Goal: Task Accomplishment & Management: Complete application form

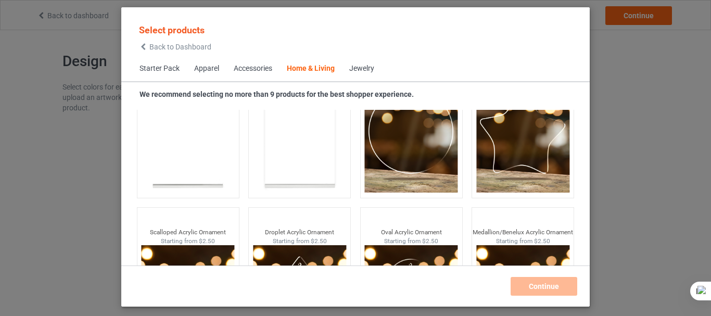
scroll to position [11328, 0]
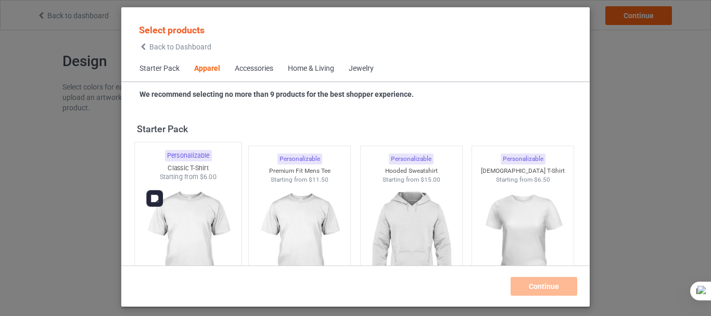
click at [183, 217] on img at bounding box center [188, 243] width 98 height 122
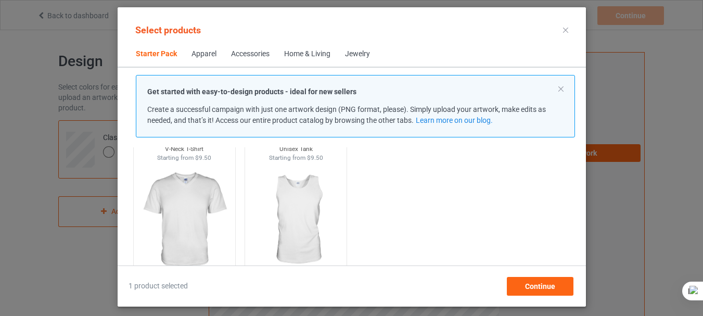
scroll to position [250, 0]
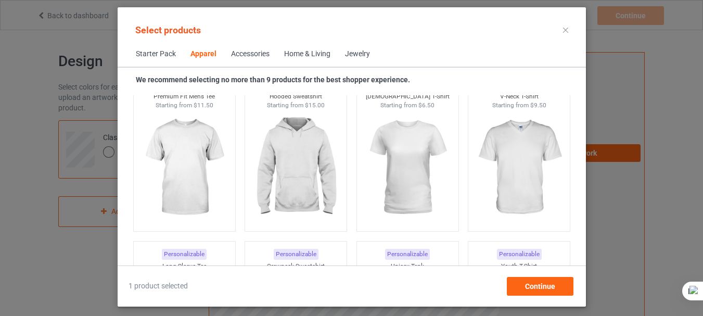
scroll to position [583, 0]
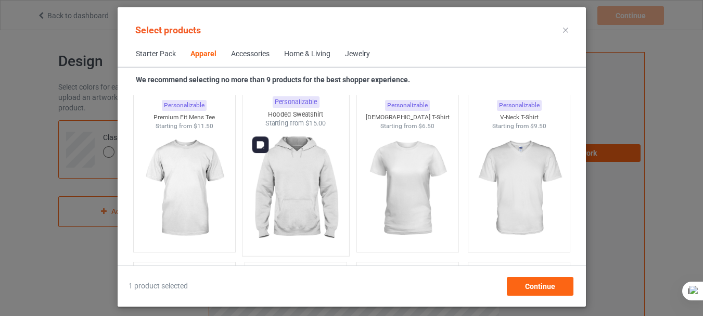
click at [279, 183] on img at bounding box center [296, 189] width 98 height 122
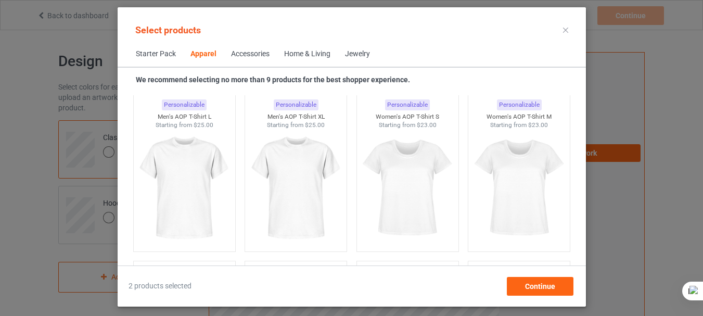
scroll to position [1831, 0]
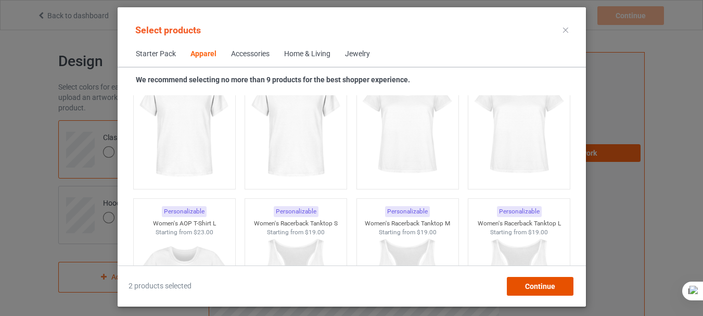
click at [536, 288] on span "Continue" at bounding box center [539, 286] width 30 height 8
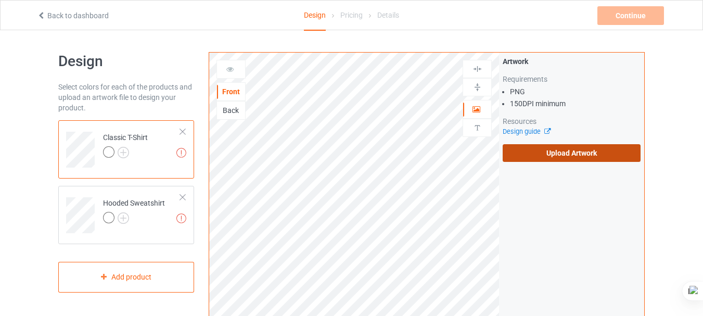
click at [546, 155] on label "Upload Artwork" at bounding box center [572, 153] width 138 height 18
click at [0, 0] on input "Upload Artwork" at bounding box center [0, 0] width 0 height 0
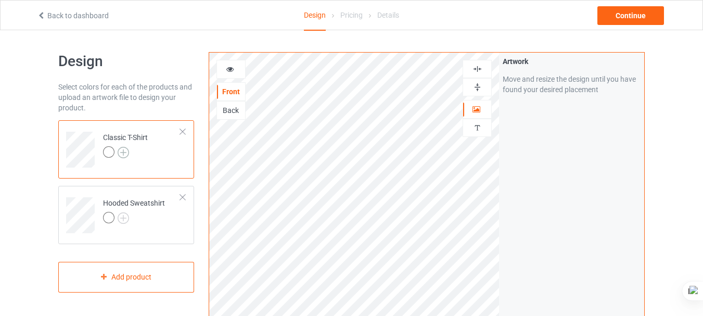
click at [126, 150] on img at bounding box center [123, 152] width 11 height 11
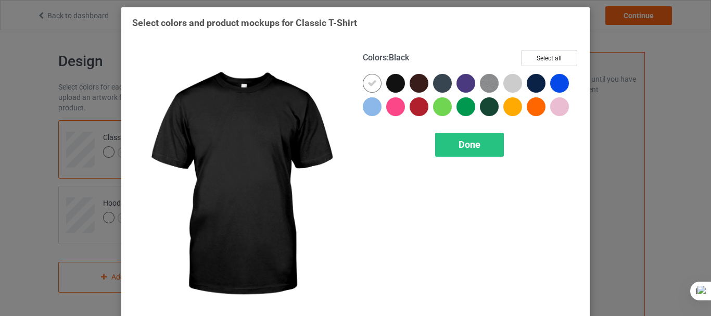
click at [395, 85] on div at bounding box center [395, 83] width 19 height 19
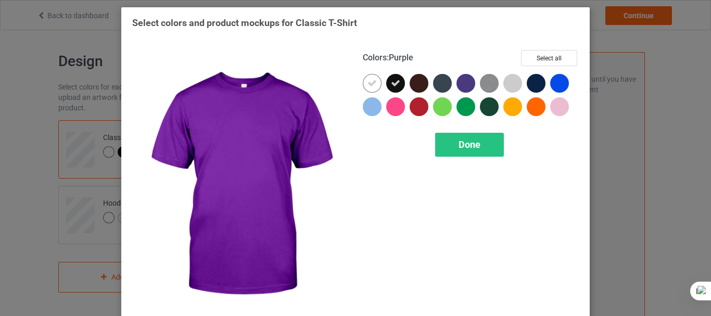
click at [458, 83] on div at bounding box center [465, 83] width 19 height 19
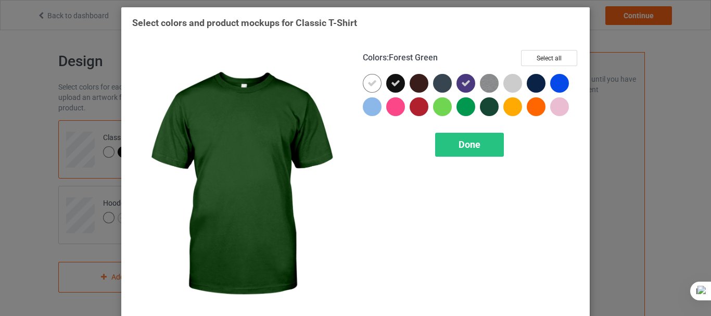
click at [487, 103] on div at bounding box center [489, 106] width 19 height 19
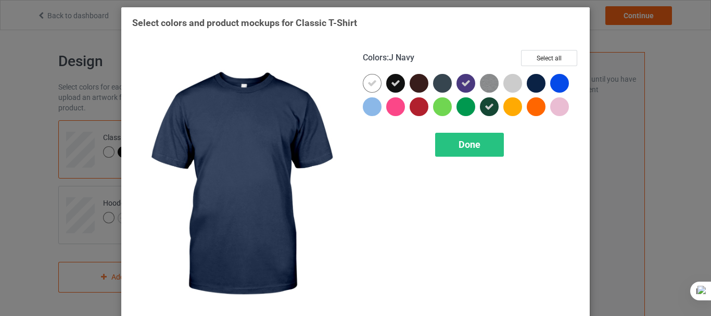
click at [538, 86] on div at bounding box center [535, 83] width 19 height 19
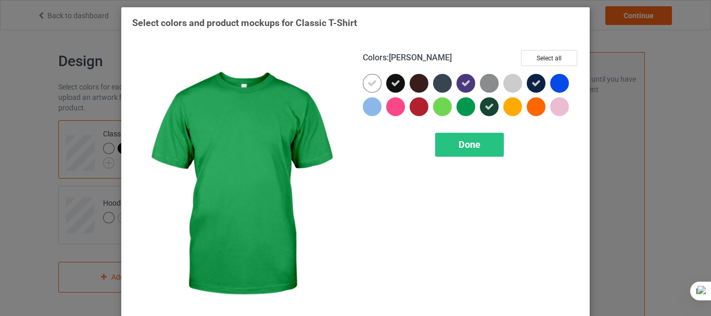
click at [461, 105] on div at bounding box center [465, 106] width 19 height 19
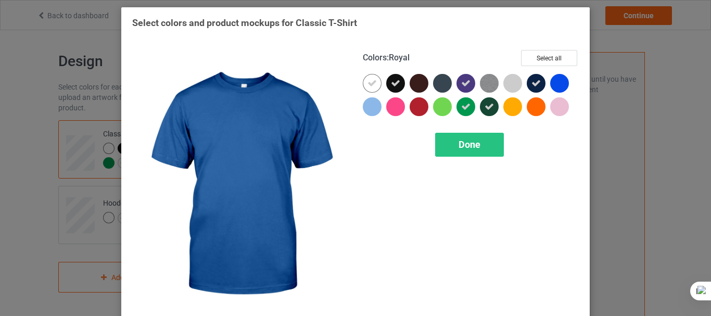
click at [556, 80] on div at bounding box center [559, 83] width 19 height 19
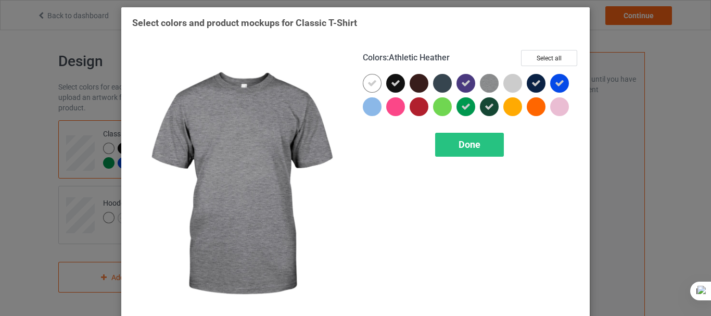
click at [486, 82] on img at bounding box center [489, 83] width 19 height 19
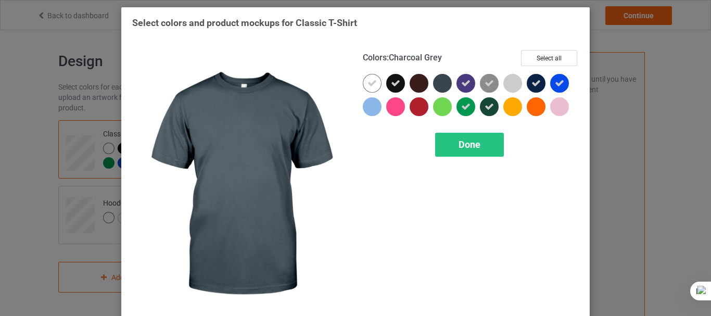
click at [435, 82] on div at bounding box center [442, 83] width 19 height 19
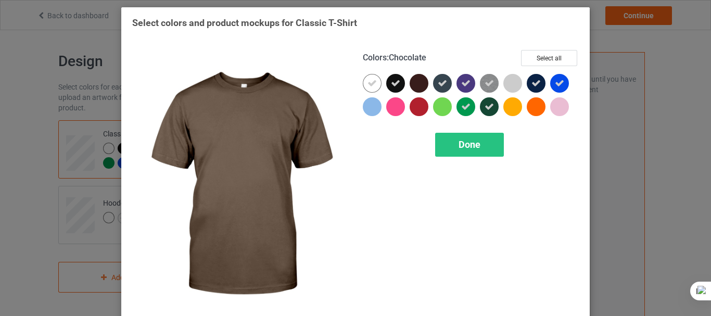
click at [416, 84] on div at bounding box center [418, 83] width 19 height 19
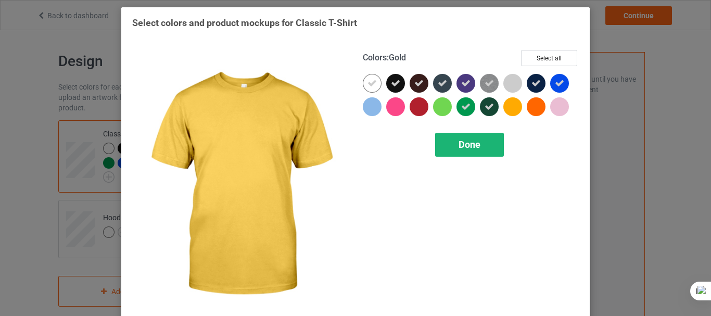
click at [458, 151] on div "Done" at bounding box center [469, 145] width 69 height 24
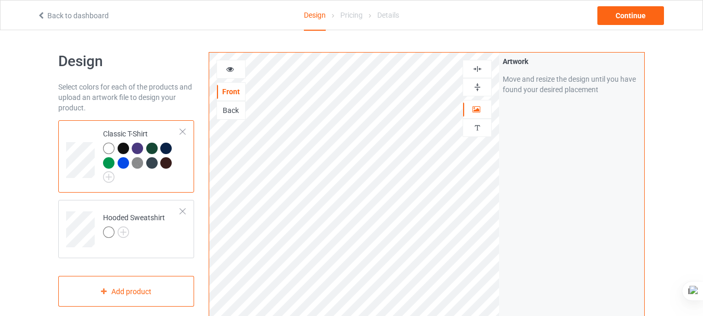
click at [126, 146] on div at bounding box center [123, 148] width 11 height 11
click at [126, 233] on img at bounding box center [123, 231] width 11 height 11
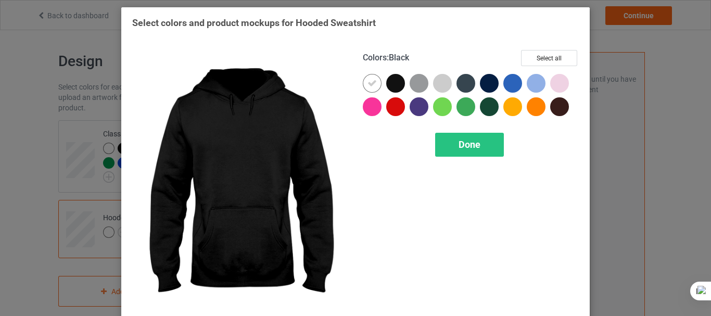
click at [396, 75] on div at bounding box center [395, 83] width 19 height 19
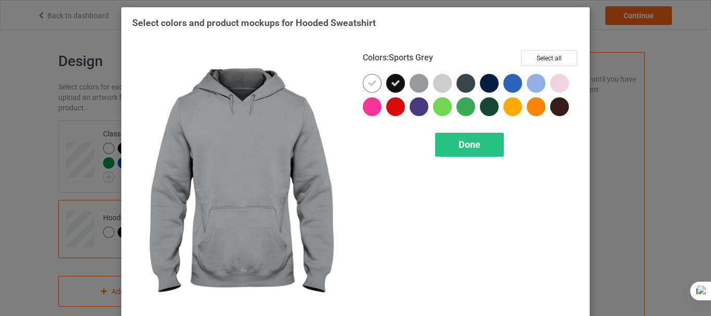
click at [418, 82] on div at bounding box center [418, 83] width 19 height 19
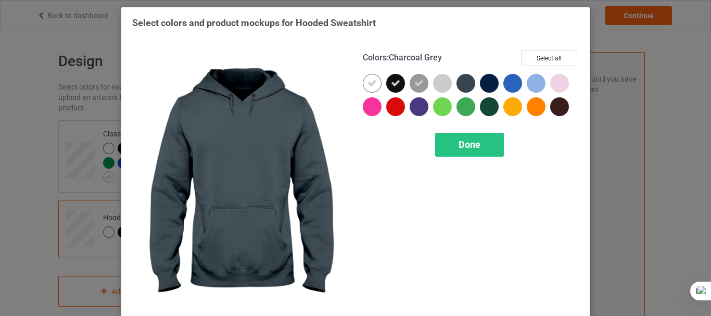
click at [467, 82] on div at bounding box center [465, 83] width 19 height 19
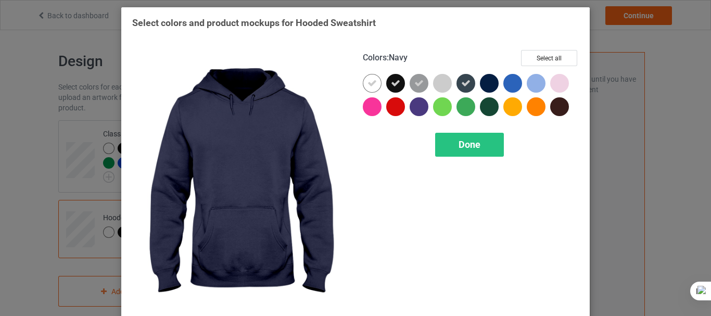
click at [483, 79] on div at bounding box center [489, 83] width 19 height 19
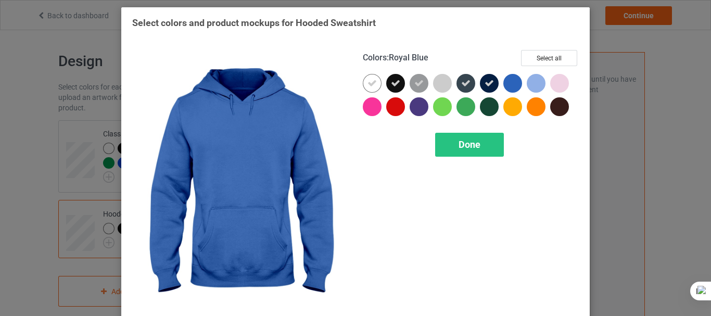
click at [506, 79] on div at bounding box center [512, 83] width 19 height 19
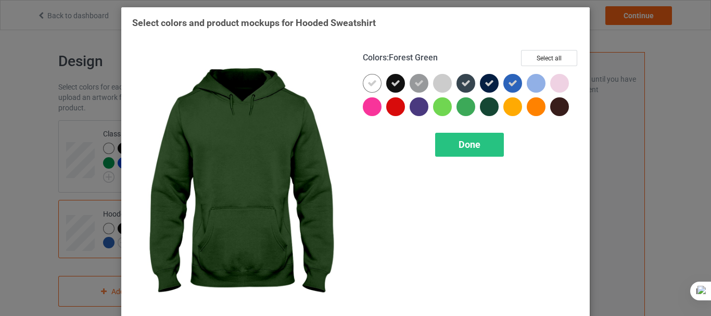
click at [489, 105] on div at bounding box center [489, 106] width 19 height 19
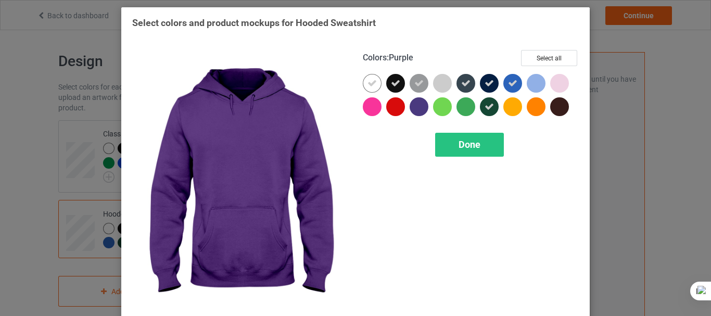
click at [416, 108] on div at bounding box center [418, 106] width 19 height 19
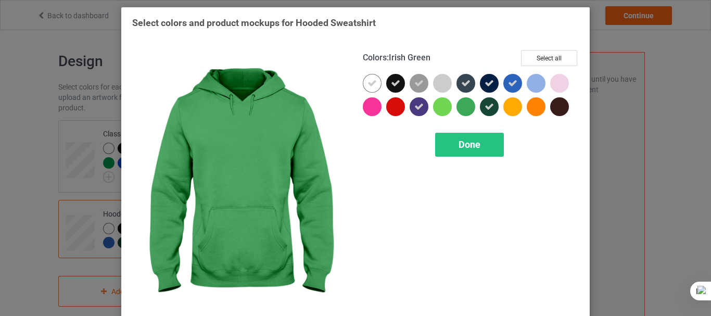
click at [469, 106] on div at bounding box center [465, 106] width 19 height 19
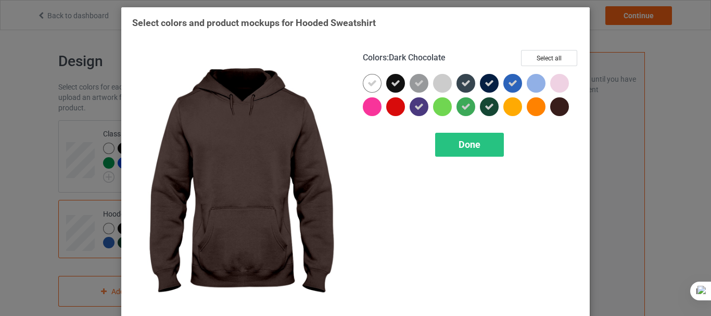
click at [559, 104] on div at bounding box center [559, 106] width 19 height 19
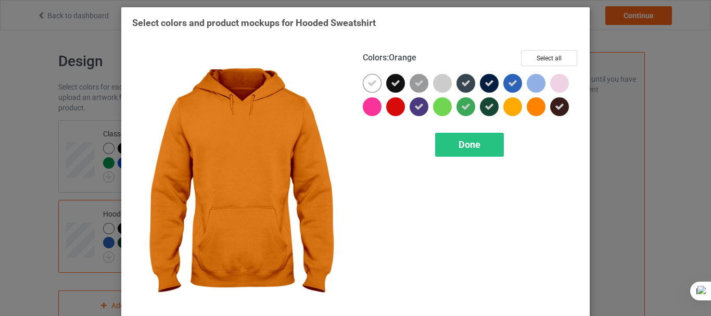
click at [526, 107] on div at bounding box center [535, 106] width 19 height 19
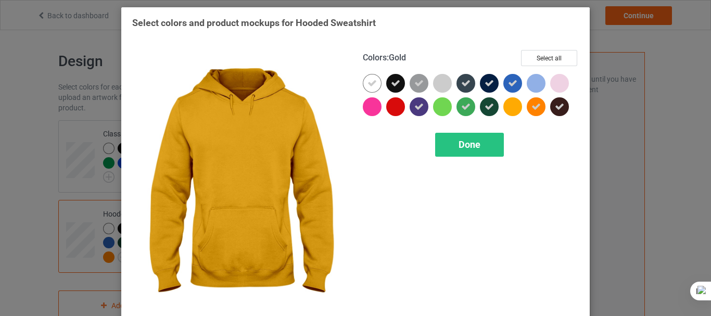
click at [511, 108] on div at bounding box center [512, 106] width 19 height 19
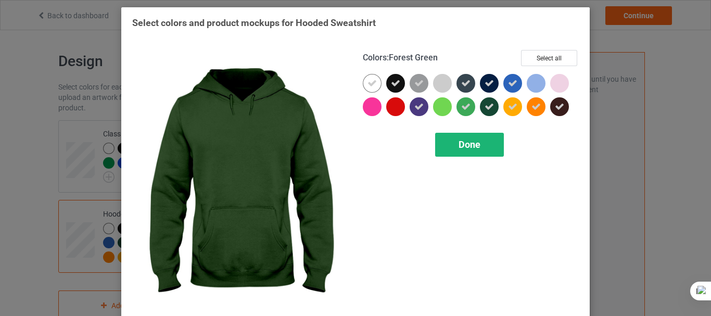
click at [454, 137] on div "Done" at bounding box center [469, 145] width 69 height 24
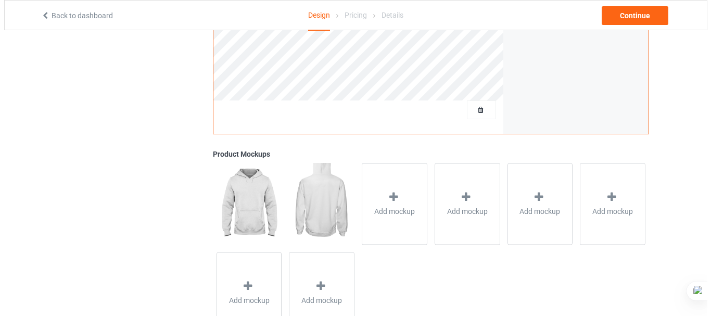
scroll to position [327, 0]
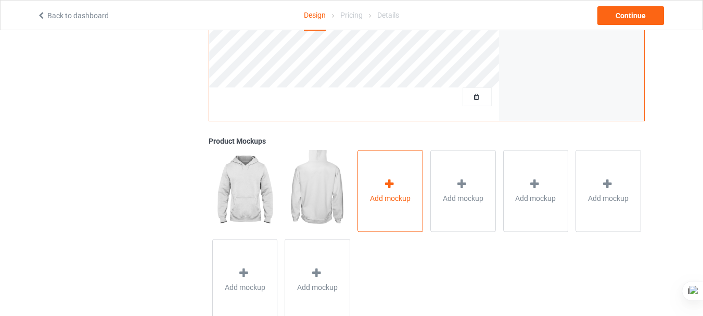
click at [402, 201] on span "Add mockup" at bounding box center [390, 198] width 41 height 10
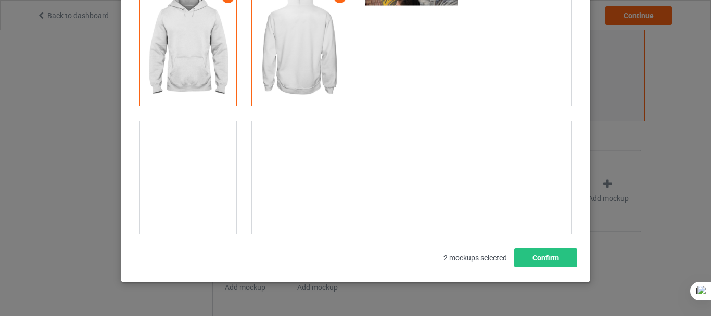
scroll to position [134, 0]
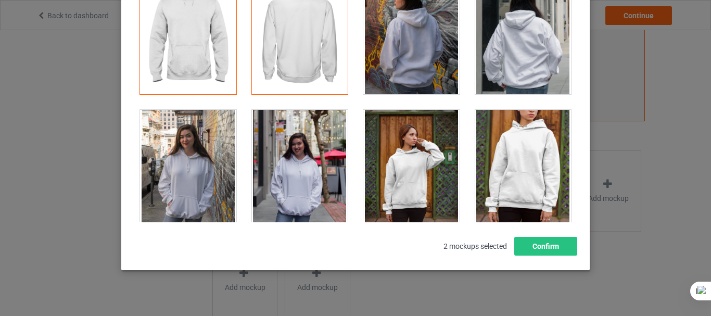
click at [504, 155] on div at bounding box center [523, 168] width 96 height 117
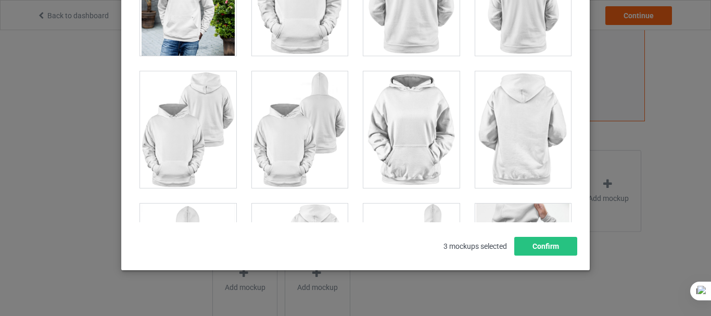
scroll to position [1269, 0]
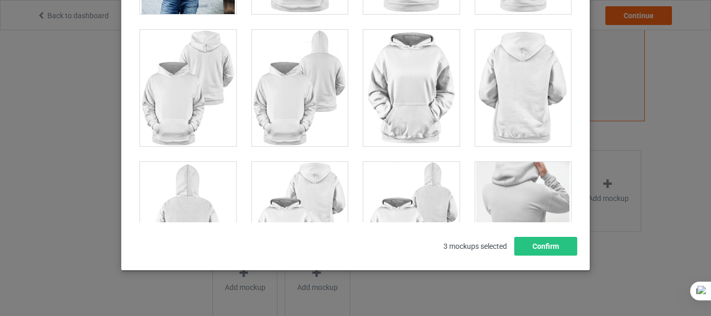
click at [276, 95] on div at bounding box center [300, 88] width 96 height 117
click at [191, 93] on div at bounding box center [188, 88] width 96 height 117
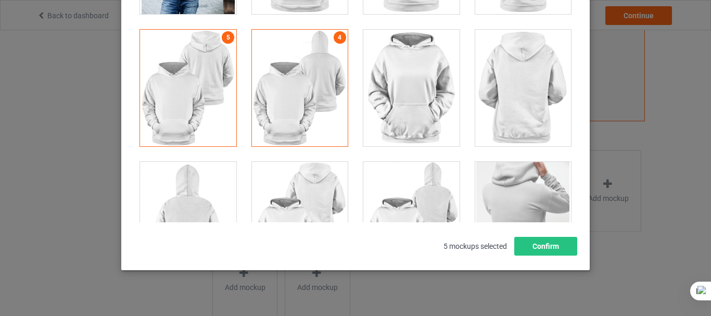
click at [285, 78] on div at bounding box center [300, 88] width 96 height 117
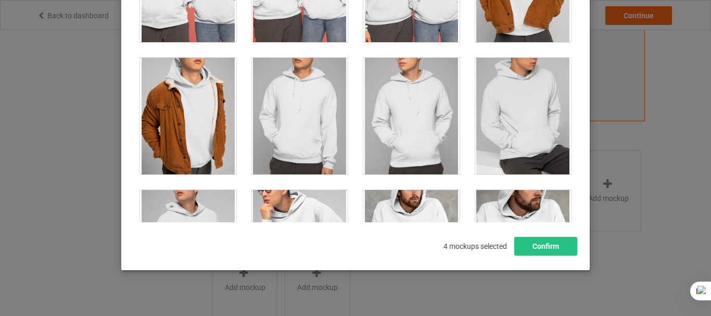
scroll to position [4037, 0]
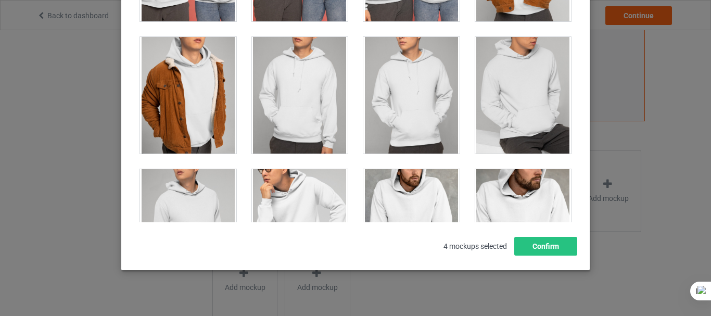
click at [505, 82] on div at bounding box center [523, 95] width 96 height 117
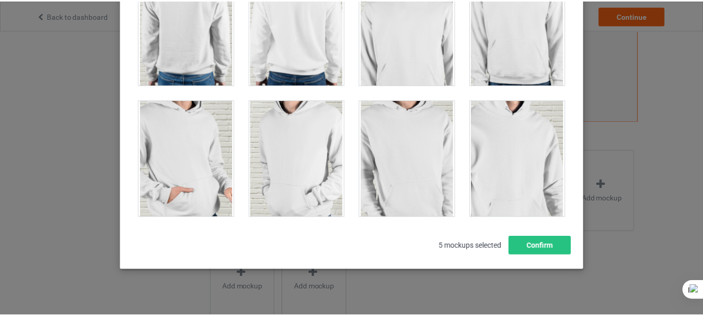
scroll to position [1125, 0]
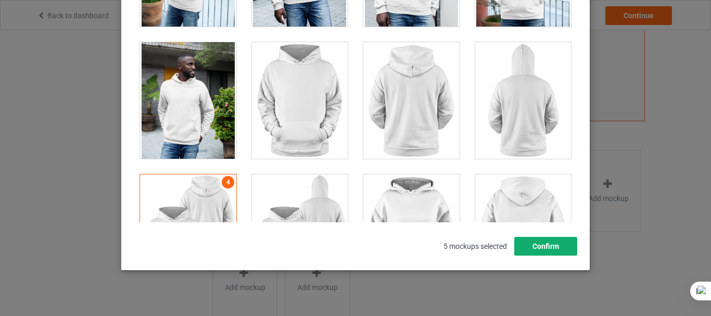
click at [539, 243] on button "Confirm" at bounding box center [545, 246] width 63 height 19
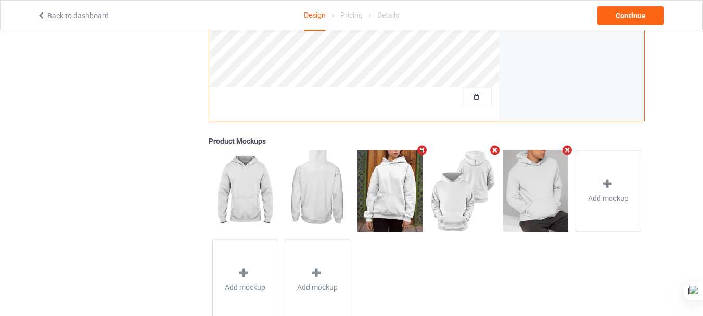
click at [422, 150] on icon "Remove mockup" at bounding box center [422, 150] width 13 height 11
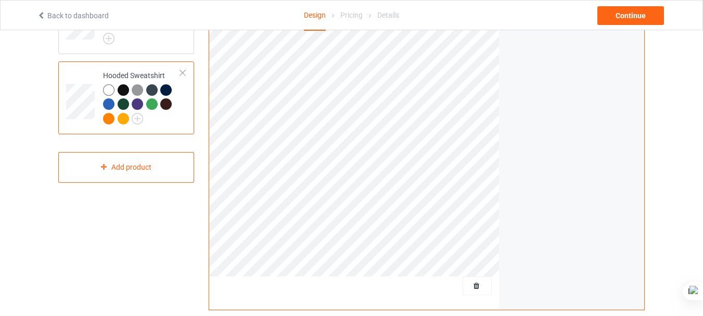
scroll to position [132, 0]
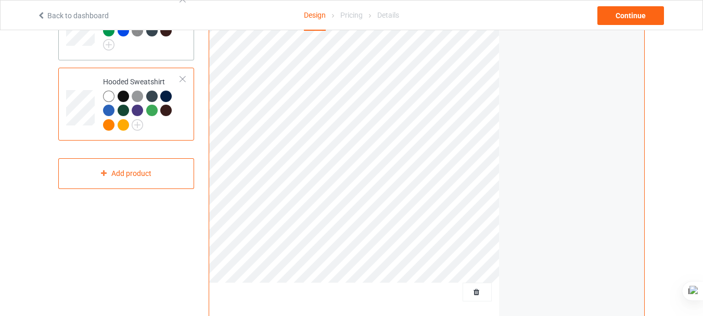
click at [161, 47] on div at bounding box center [142, 30] width 78 height 40
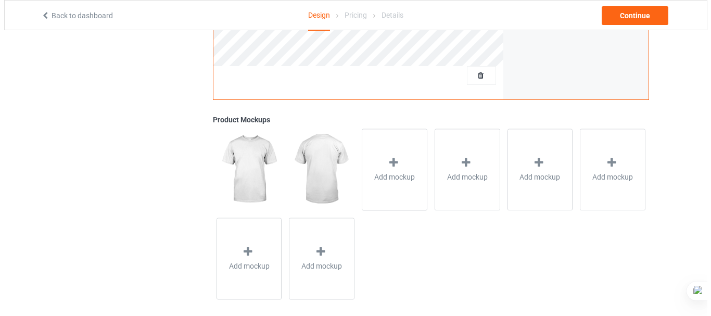
scroll to position [351, 0]
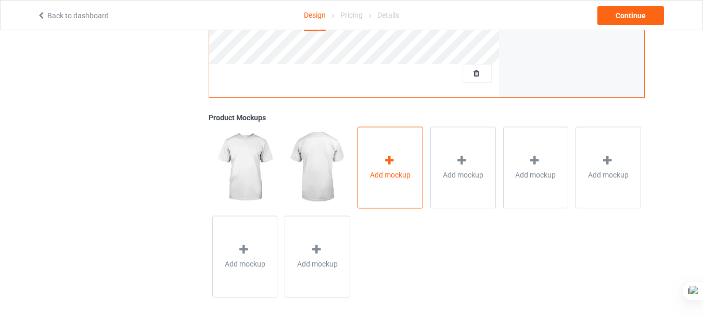
click at [395, 174] on span "Add mockup" at bounding box center [390, 175] width 41 height 10
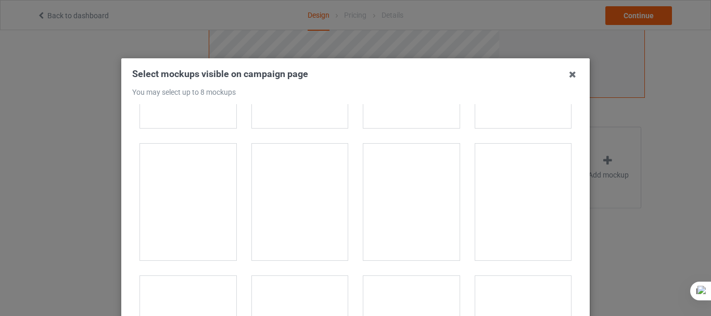
scroll to position [795, 0]
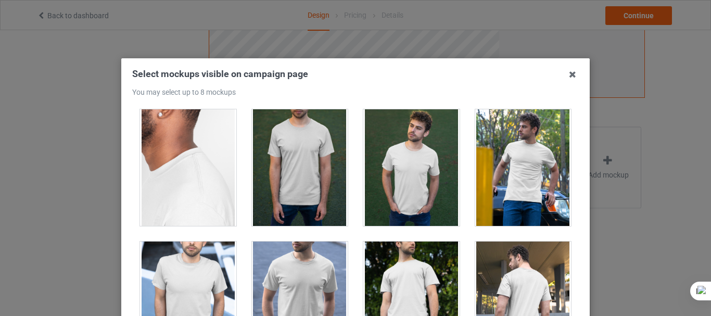
click at [513, 147] on div at bounding box center [523, 167] width 96 height 117
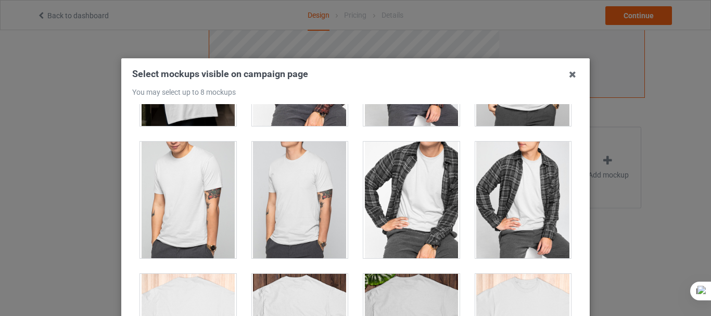
scroll to position [3147, 0]
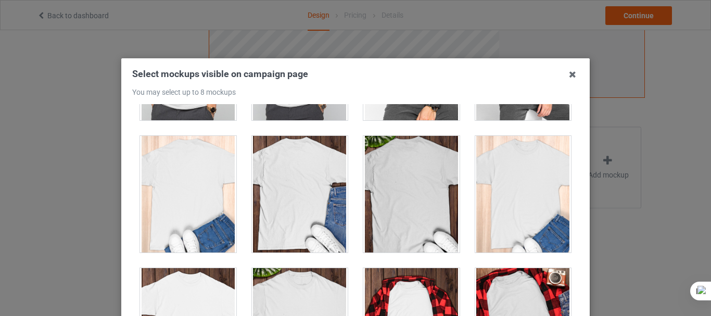
click at [207, 185] on div at bounding box center [188, 194] width 96 height 117
drag, startPoint x: 710, startPoint y: 116, endPoint x: 706, endPoint y: 145, distance: 29.4
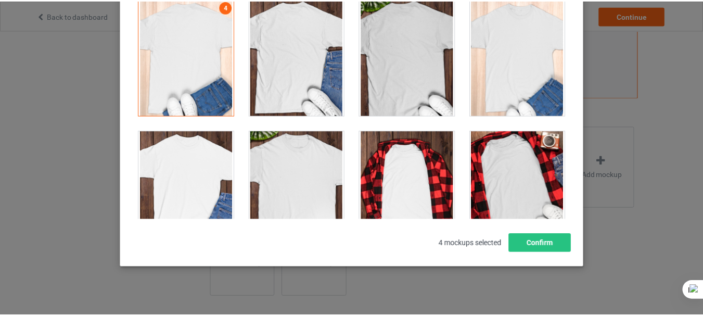
scroll to position [138, 0]
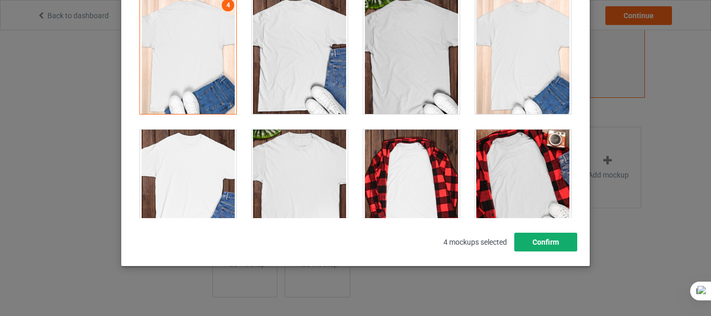
click at [548, 243] on button "Confirm" at bounding box center [545, 242] width 63 height 19
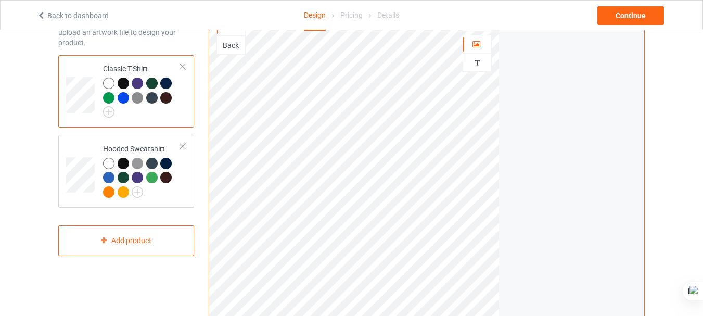
scroll to position [56, 0]
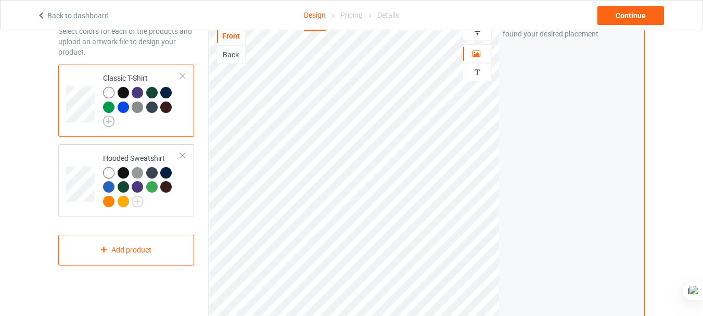
click at [111, 117] on img at bounding box center [108, 120] width 11 height 11
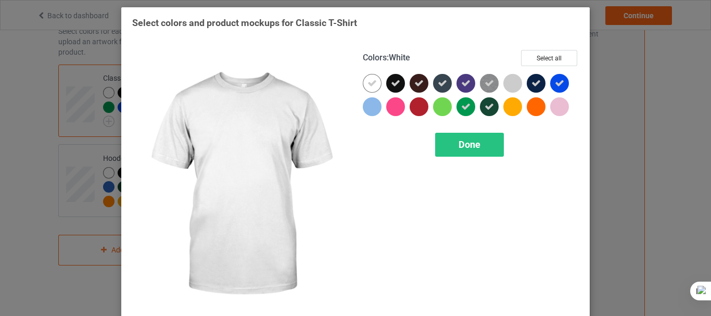
click at [368, 86] on icon at bounding box center [371, 83] width 9 height 9
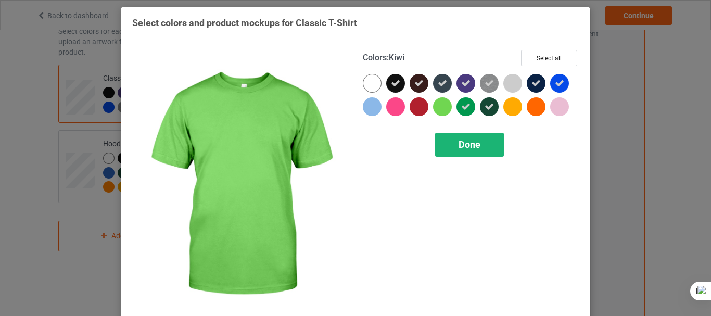
click at [464, 141] on span "Done" at bounding box center [469, 144] width 22 height 11
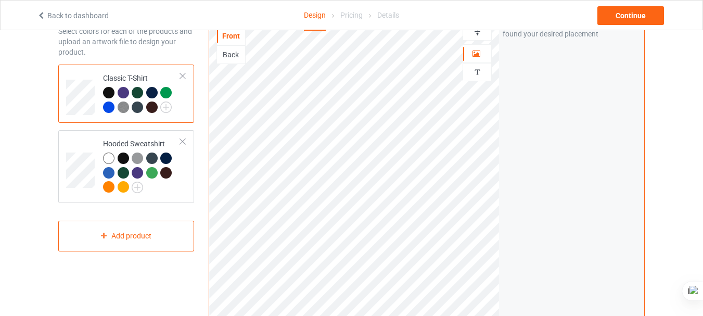
click at [118, 92] on div at bounding box center [123, 92] width 11 height 11
click at [127, 91] on div at bounding box center [123, 92] width 11 height 11
click at [138, 93] on div at bounding box center [137, 92] width 11 height 11
click at [139, 89] on div at bounding box center [137, 92] width 11 height 11
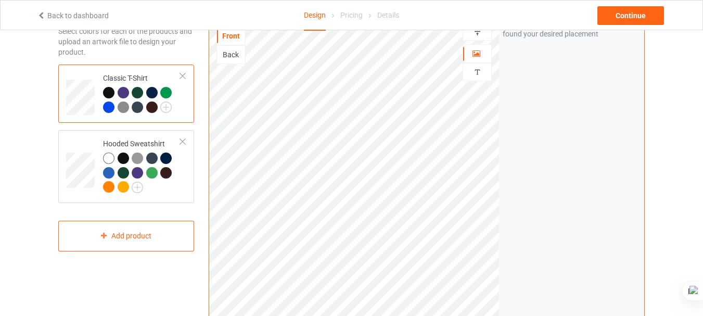
click at [153, 91] on div at bounding box center [151, 92] width 11 height 11
click at [169, 92] on div at bounding box center [165, 92] width 11 height 11
click at [109, 108] on div at bounding box center [108, 106] width 11 height 11
click at [129, 106] on div at bounding box center [125, 108] width 15 height 15
click at [141, 106] on div at bounding box center [137, 106] width 11 height 11
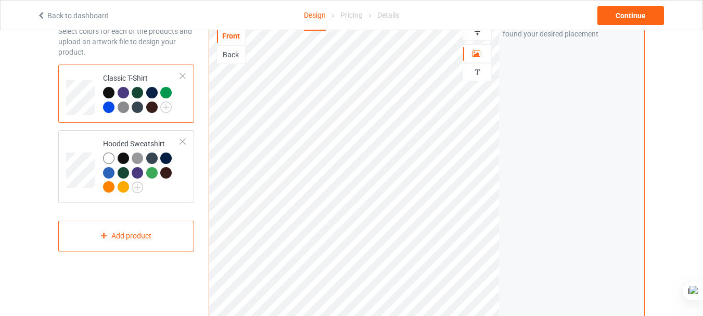
click at [150, 108] on div at bounding box center [151, 106] width 11 height 11
click at [152, 107] on div at bounding box center [151, 106] width 11 height 11
click at [153, 105] on div at bounding box center [151, 106] width 11 height 11
click at [135, 109] on div at bounding box center [137, 106] width 11 height 11
click at [149, 109] on div at bounding box center [151, 106] width 11 height 11
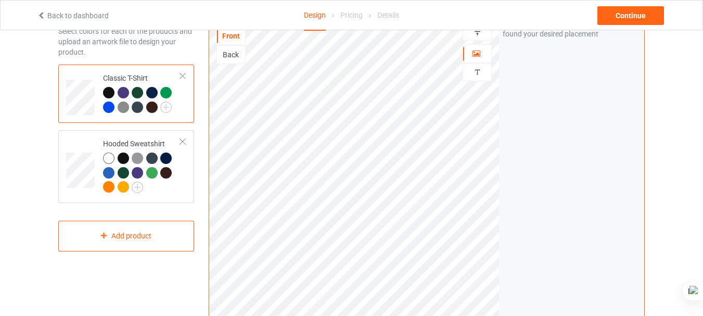
click at [149, 106] on div at bounding box center [151, 106] width 11 height 11
click at [105, 156] on div at bounding box center [108, 157] width 11 height 11
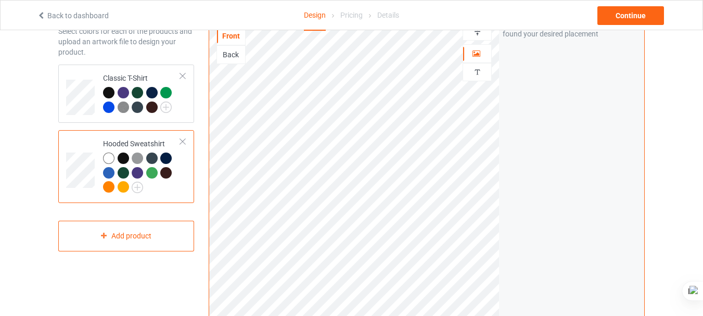
click at [123, 156] on div at bounding box center [123, 157] width 11 height 11
click at [139, 158] on div at bounding box center [137, 157] width 11 height 11
click at [137, 189] on img at bounding box center [137, 187] width 11 height 11
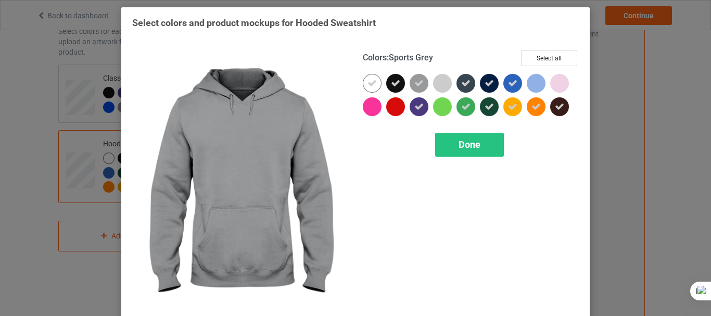
click at [416, 83] on icon at bounding box center [418, 83] width 9 height 9
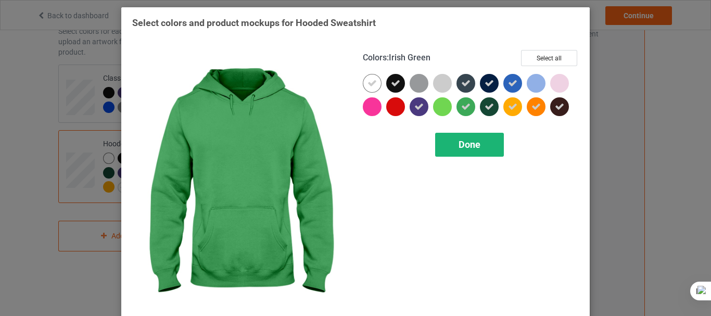
click at [458, 145] on span "Done" at bounding box center [469, 144] width 22 height 11
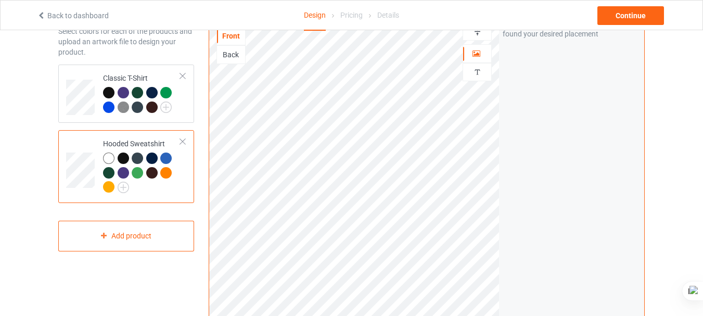
click at [142, 157] on div at bounding box center [137, 157] width 11 height 11
click at [152, 156] on div at bounding box center [151, 157] width 11 height 11
click at [168, 156] on div at bounding box center [165, 157] width 11 height 11
click at [108, 170] on div at bounding box center [108, 172] width 11 height 11
click at [125, 169] on div at bounding box center [123, 172] width 11 height 11
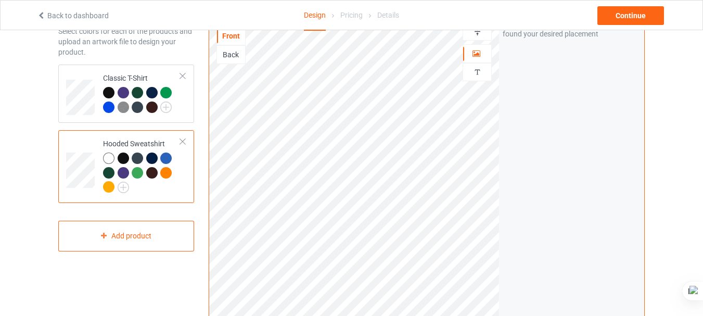
click at [138, 172] on div at bounding box center [137, 172] width 11 height 11
click at [152, 170] on div at bounding box center [151, 172] width 11 height 11
click at [155, 172] on div at bounding box center [151, 172] width 11 height 11
click at [169, 172] on div at bounding box center [165, 172] width 11 height 11
click at [106, 185] on div at bounding box center [108, 186] width 11 height 11
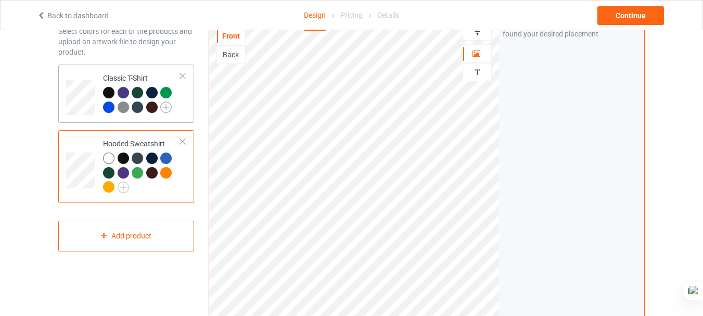
click at [168, 104] on img at bounding box center [165, 106] width 11 height 11
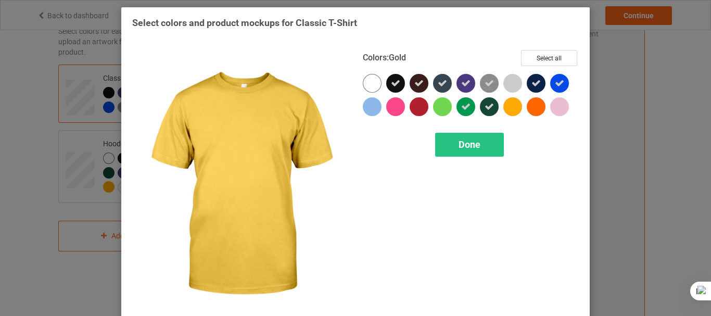
click at [514, 104] on div at bounding box center [512, 106] width 19 height 19
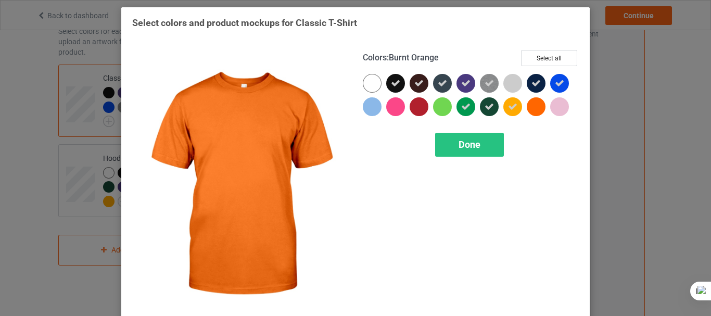
click at [533, 107] on div at bounding box center [535, 106] width 19 height 19
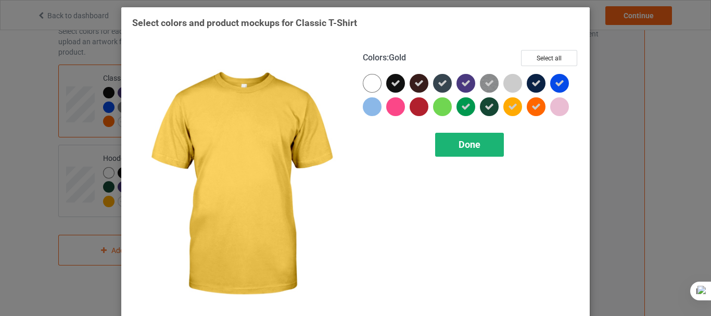
click at [458, 148] on span "Done" at bounding box center [469, 144] width 22 height 11
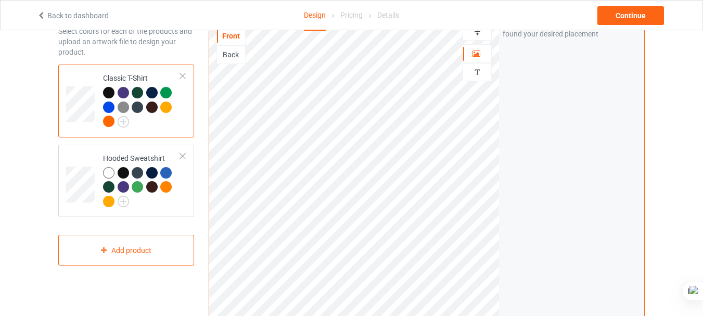
click at [164, 107] on div at bounding box center [165, 106] width 11 height 11
click at [122, 123] on img at bounding box center [123, 121] width 11 height 11
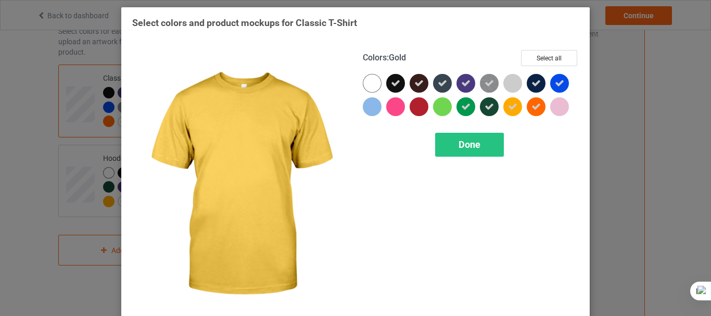
click at [508, 106] on icon at bounding box center [512, 106] width 9 height 9
click at [473, 140] on span "Done" at bounding box center [469, 144] width 22 height 11
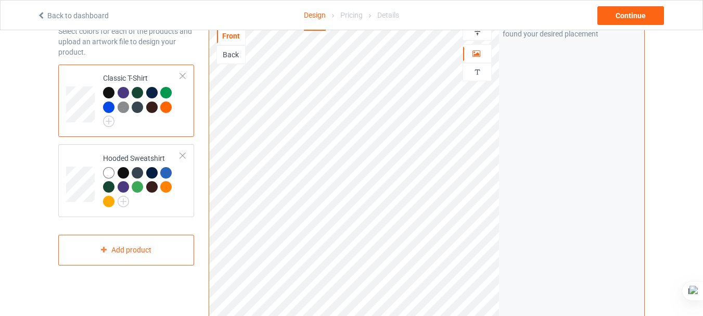
click at [165, 107] on div at bounding box center [165, 106] width 11 height 11
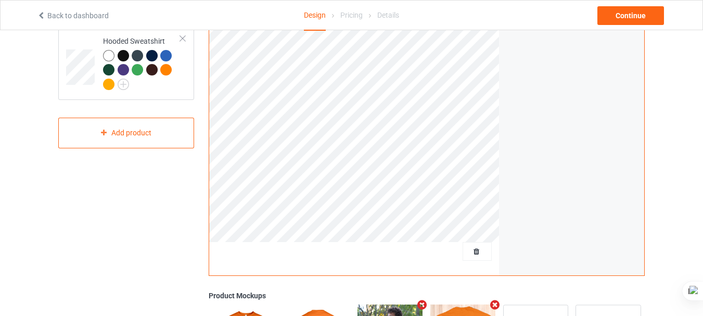
scroll to position [56, 0]
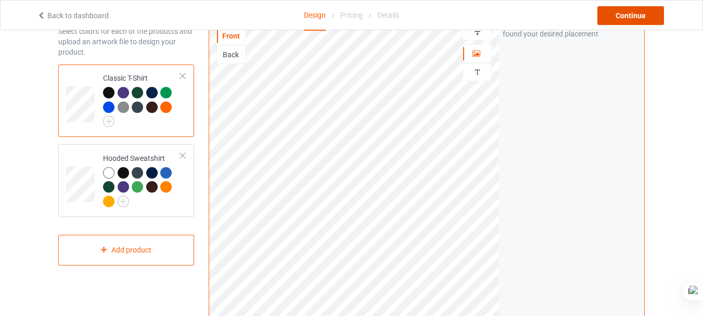
click at [615, 14] on div "Continue" at bounding box center [630, 15] width 67 height 19
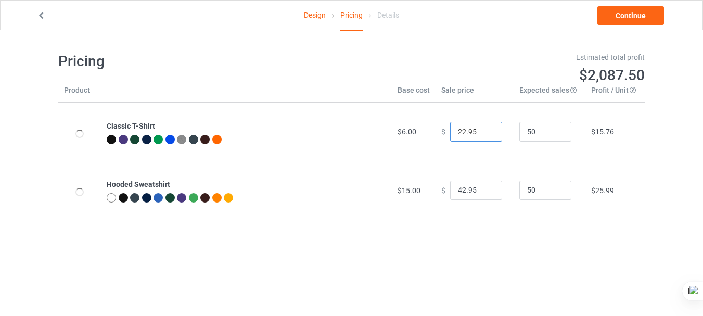
click at [455, 130] on input "22.95" at bounding box center [476, 132] width 52 height 20
drag, startPoint x: 463, startPoint y: 131, endPoint x: 473, endPoint y: 131, distance: 9.9
click at [473, 131] on input "20.95" at bounding box center [476, 132] width 52 height 20
type input "20.00"
drag, startPoint x: 533, startPoint y: 132, endPoint x: 508, endPoint y: 132, distance: 24.4
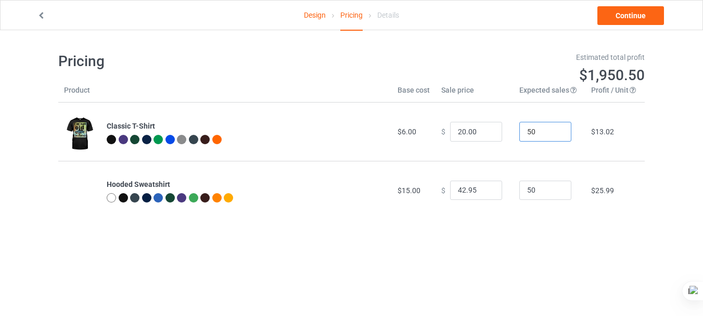
click at [513, 132] on td "50" at bounding box center [549, 131] width 72 height 58
type input "20"
drag, startPoint x: 457, startPoint y: 190, endPoint x: 452, endPoint y: 190, distance: 5.7
click at [452, 190] on input "42.95" at bounding box center [476, 191] width 52 height 20
drag, startPoint x: 458, startPoint y: 190, endPoint x: 444, endPoint y: 187, distance: 14.8
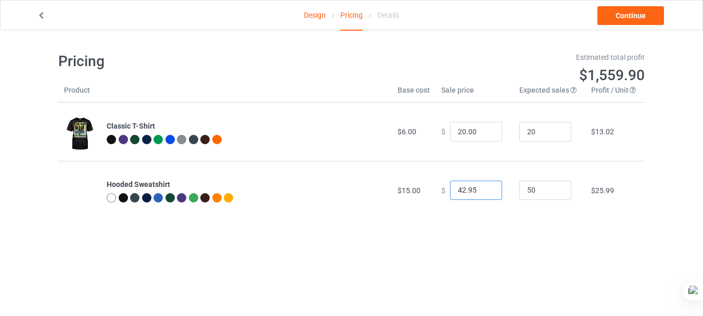
click at [450, 187] on input "42.95" at bounding box center [476, 191] width 52 height 20
drag, startPoint x: 462, startPoint y: 189, endPoint x: 479, endPoint y: 188, distance: 17.2
click at [479, 189] on input "20.95" at bounding box center [476, 191] width 52 height 20
type input "20.00"
click at [641, 13] on link "Continue" at bounding box center [630, 15] width 67 height 19
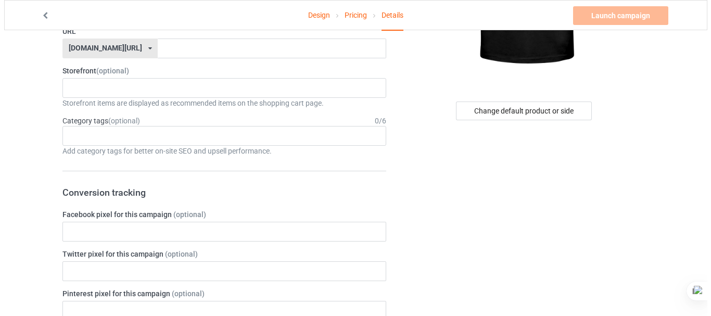
scroll to position [171, 0]
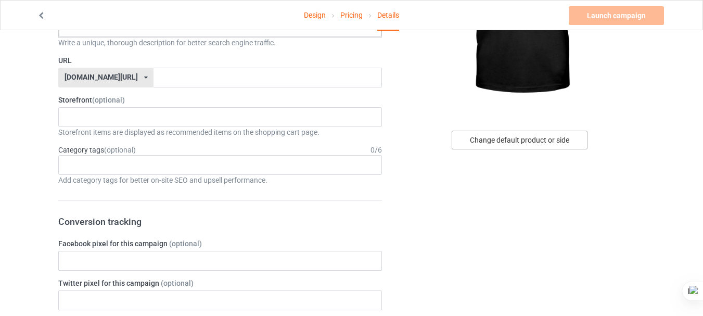
click at [561, 137] on div "Change default product or side" at bounding box center [520, 140] width 136 height 19
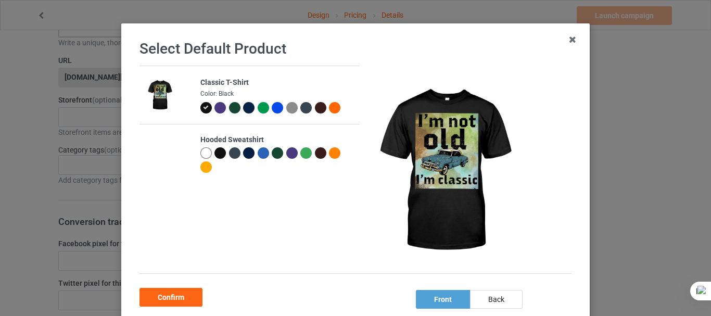
scroll to position [32, 0]
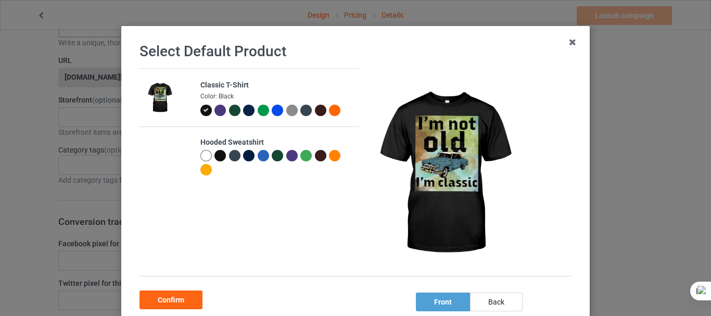
click at [215, 109] on div at bounding box center [219, 110] width 11 height 11
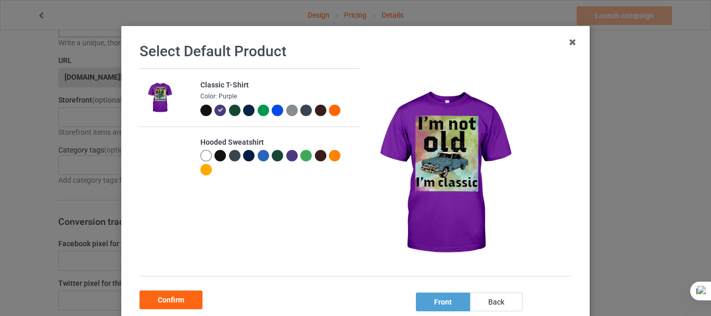
click at [231, 112] on div at bounding box center [234, 110] width 11 height 11
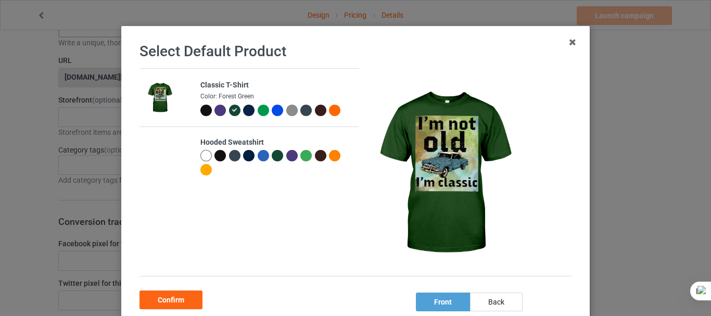
click at [201, 155] on div at bounding box center [205, 155] width 11 height 11
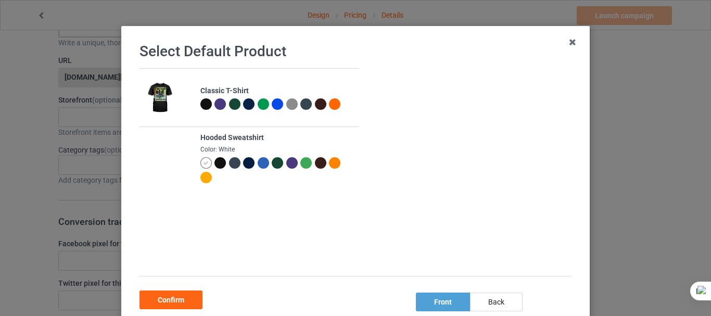
click at [216, 164] on div at bounding box center [219, 162] width 11 height 11
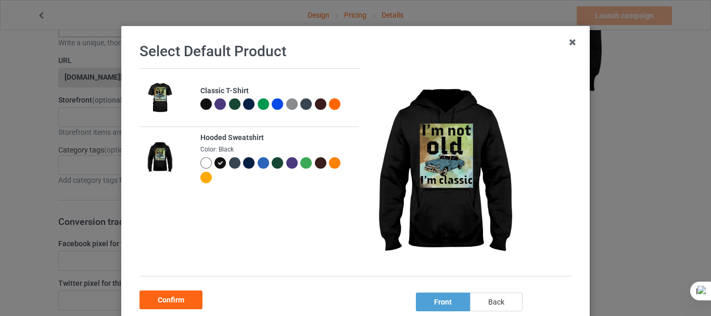
click at [480, 305] on div "back" at bounding box center [496, 301] width 53 height 19
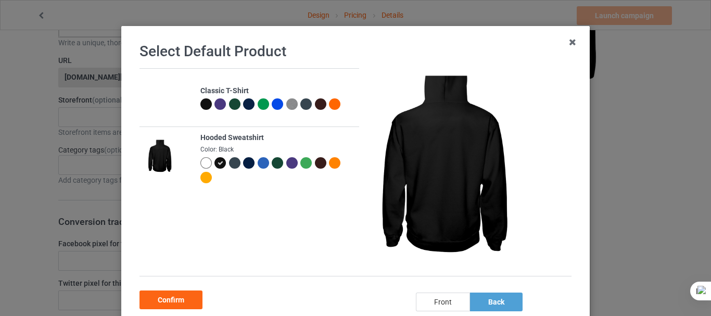
click at [441, 304] on div "front" at bounding box center [443, 301] width 54 height 19
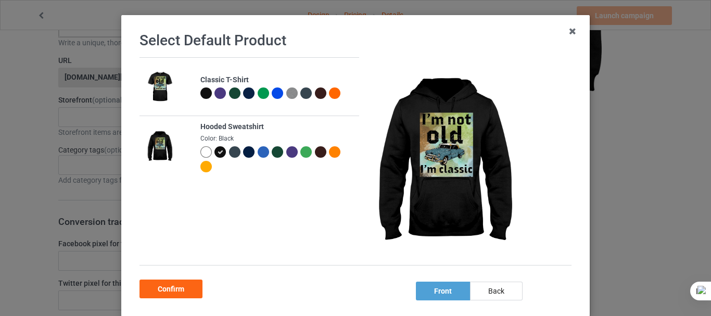
scroll to position [34, 0]
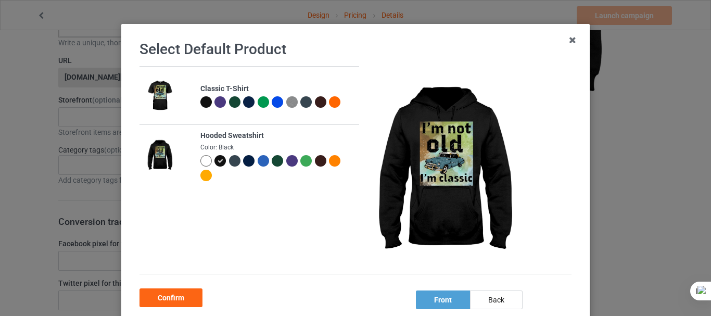
click at [152, 96] on img at bounding box center [159, 96] width 29 height 36
click at [204, 176] on div at bounding box center [205, 175] width 11 height 11
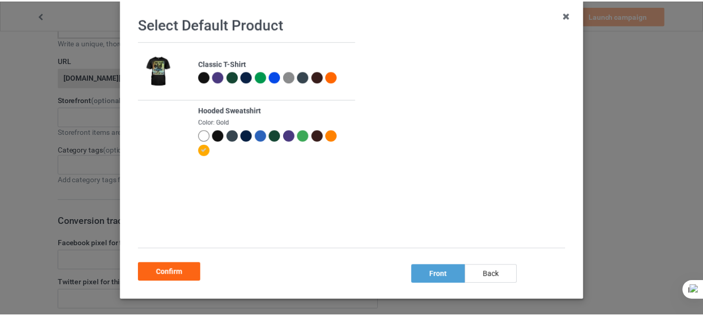
scroll to position [61, 0]
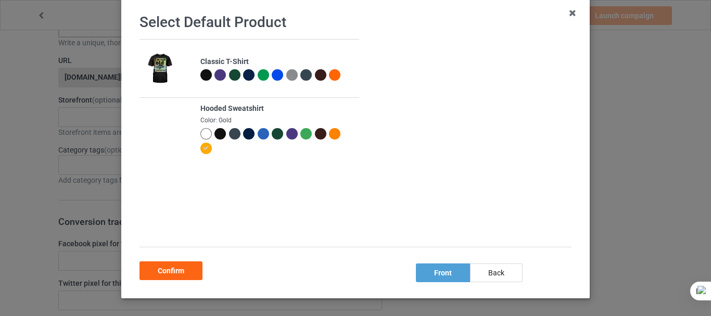
click at [329, 75] on div at bounding box center [334, 74] width 11 height 11
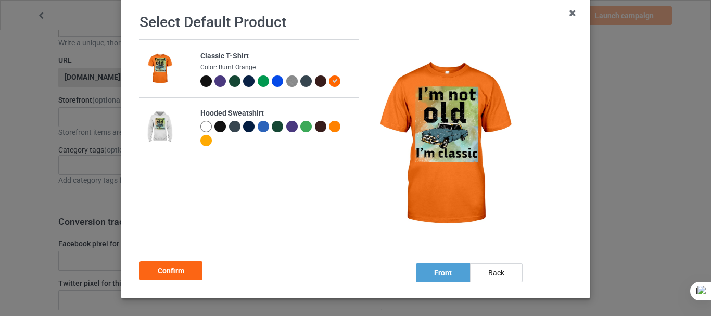
click at [200, 137] on div at bounding box center [205, 140] width 11 height 11
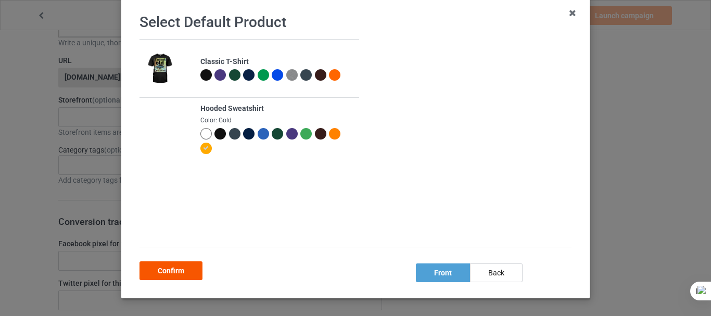
click at [175, 267] on div "Confirm" at bounding box center [170, 270] width 63 height 19
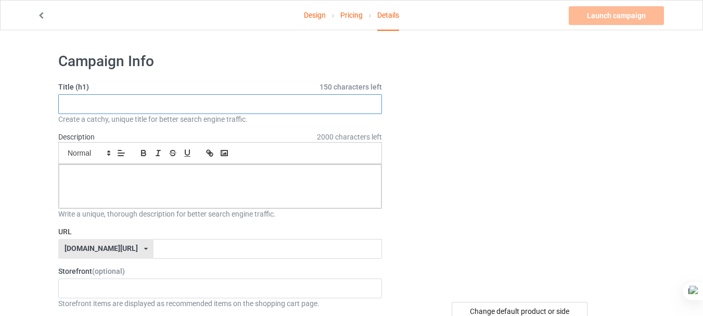
click at [129, 101] on input "text" at bounding box center [220, 104] width 324 height 20
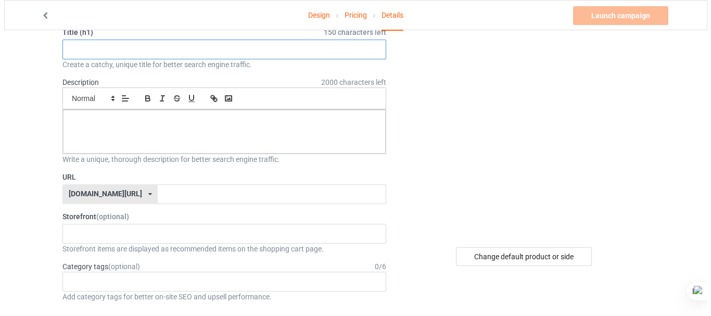
scroll to position [60, 0]
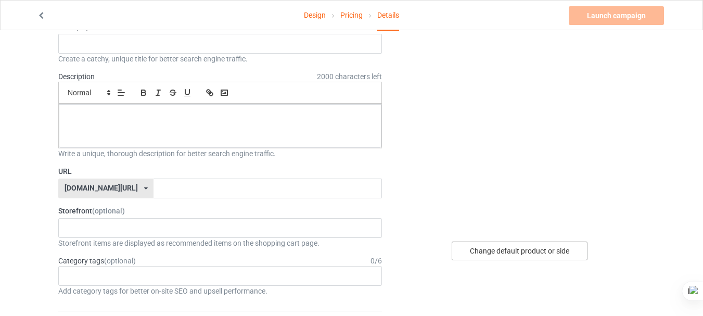
click at [530, 258] on div "Change default product or side" at bounding box center [520, 250] width 136 height 19
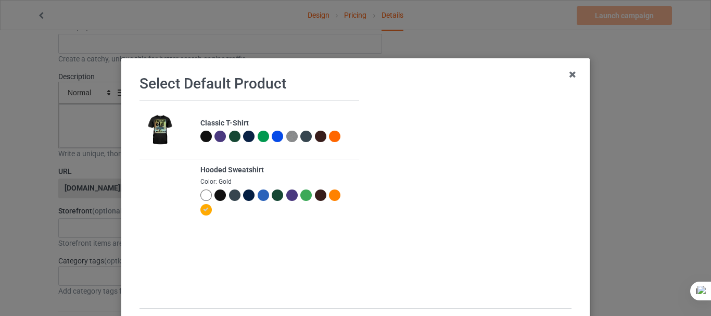
click at [214, 133] on div at bounding box center [219, 136] width 11 height 11
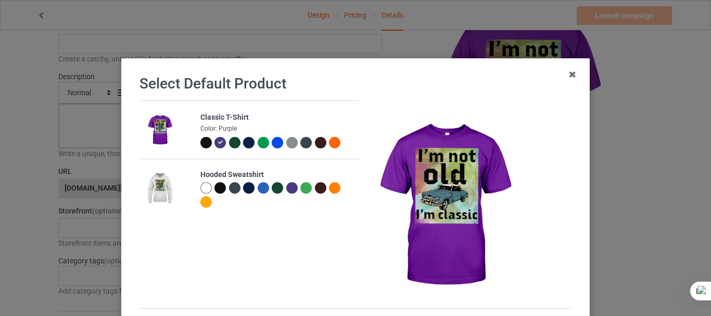
click at [229, 145] on div at bounding box center [234, 142] width 11 height 11
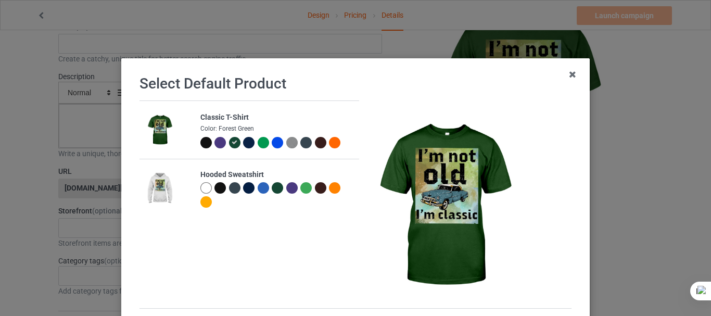
click at [214, 191] on div at bounding box center [219, 187] width 11 height 11
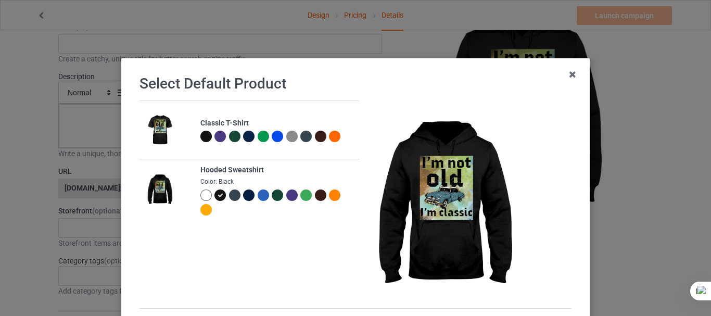
click at [274, 196] on div at bounding box center [277, 194] width 11 height 11
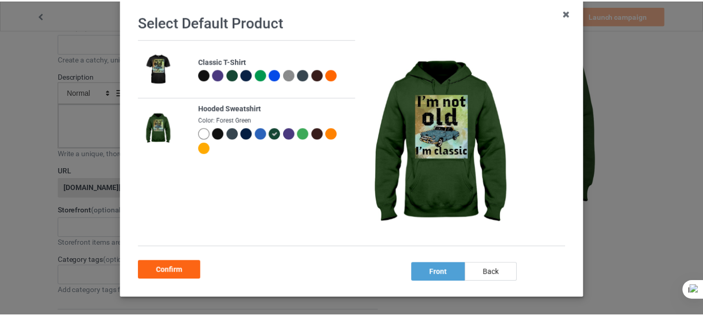
scroll to position [102, 0]
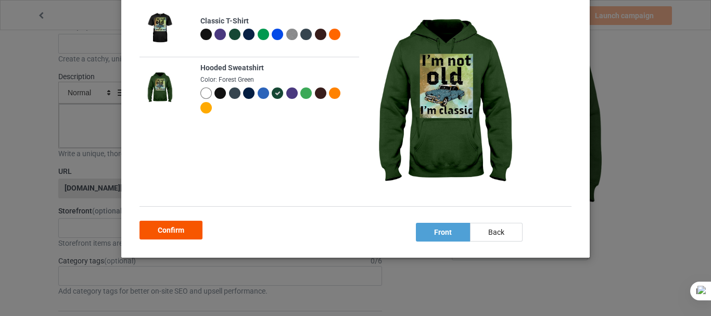
click at [157, 236] on div "Confirm" at bounding box center [170, 230] width 63 height 19
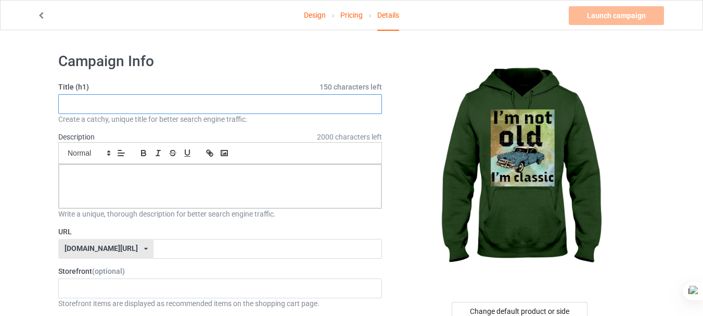
click at [247, 99] on input "text" at bounding box center [220, 104] width 324 height 20
paste input "🔥 Retro Car Hoodie – "I’m Not Old, I’m Classic" 🔥"
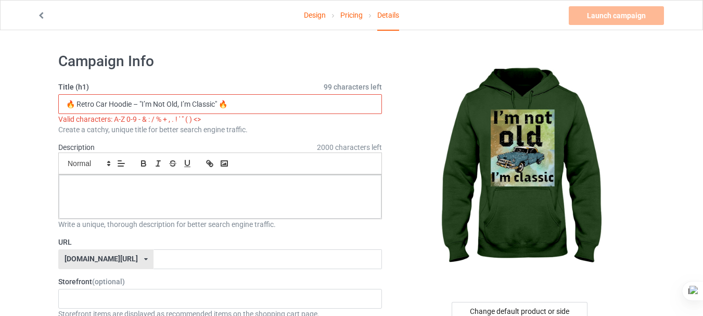
drag, startPoint x: 218, startPoint y: 104, endPoint x: 225, endPoint y: 105, distance: 6.8
click at [225, 105] on input "🔥 Retro Car Hoodie – "I’m Not Old, I’m Classic" 🔥" at bounding box center [220, 104] width 324 height 20
click at [213, 102] on input "🔥 Retro Car Hoodie – "I’m Not Old, I’m Classic"" at bounding box center [220, 104] width 324 height 20
drag, startPoint x: 72, startPoint y: 104, endPoint x: 57, endPoint y: 102, distance: 15.7
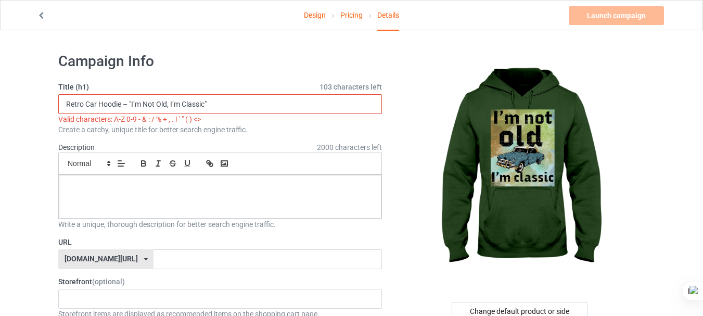
click at [124, 104] on input "Retro Car Hoodie – "I’m Not Old, I’m Classic"" at bounding box center [220, 104] width 324 height 20
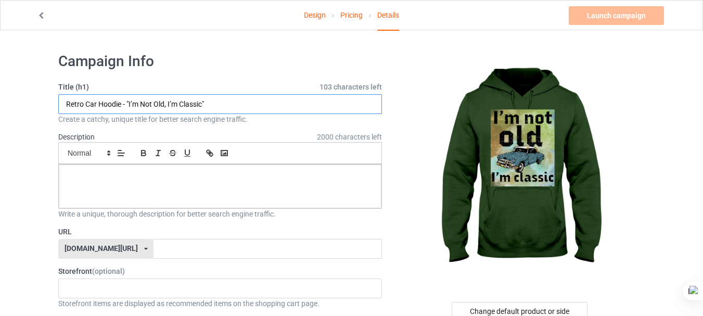
click at [210, 103] on input "Retro Car Hoodie - "I’m Not Old, I’m Classic"" at bounding box center [220, 104] width 324 height 20
type input "Retro Car Hoodie - "I’m Not Old, I’m Classic"
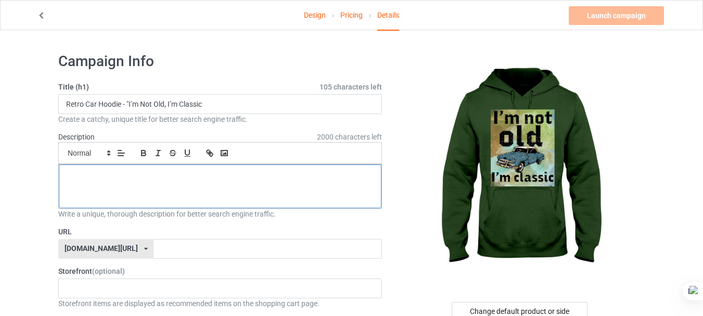
click at [130, 175] on p at bounding box center [220, 176] width 306 height 10
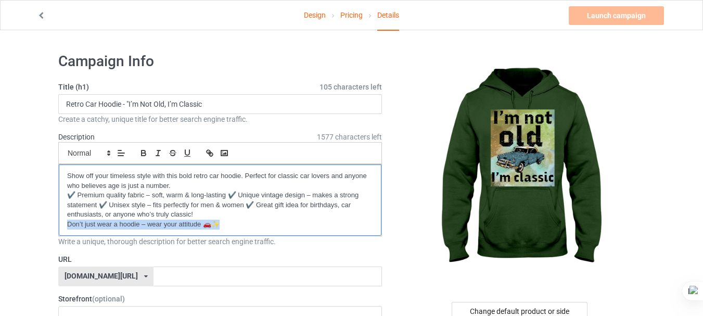
drag, startPoint x: 228, startPoint y: 223, endPoint x: 60, endPoint y: 220, distance: 168.1
click at [60, 220] on div "Show off your timeless style with this bold retro car hoodie. Perfect for class…" at bounding box center [220, 199] width 323 height 71
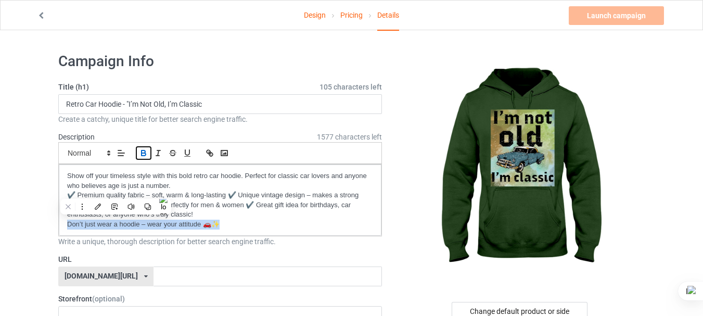
click at [144, 151] on icon "button" at bounding box center [143, 152] width 9 height 9
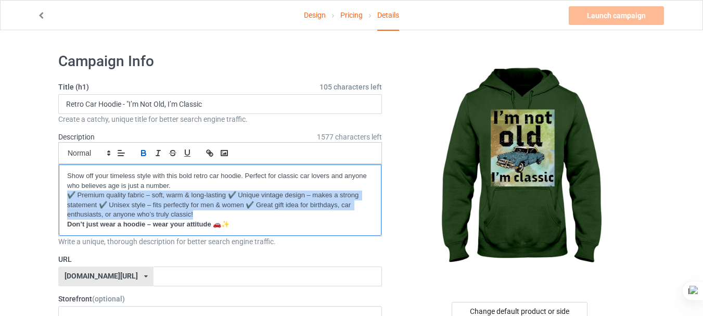
drag, startPoint x: 63, startPoint y: 192, endPoint x: 297, endPoint y: 213, distance: 234.5
click at [297, 213] on div "Show off your timeless style with this bold retro car hoodie. Perfect for class…" at bounding box center [220, 199] width 323 height 71
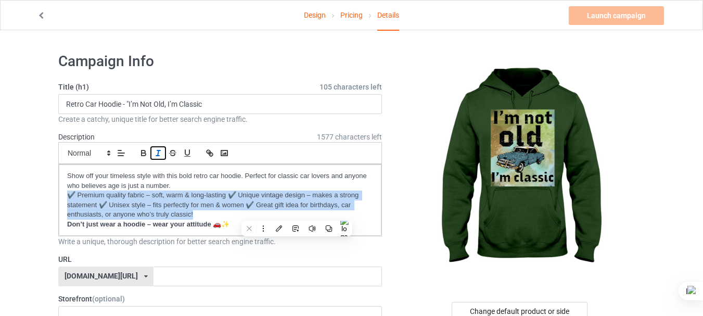
click at [157, 151] on icon "button" at bounding box center [157, 152] width 9 height 9
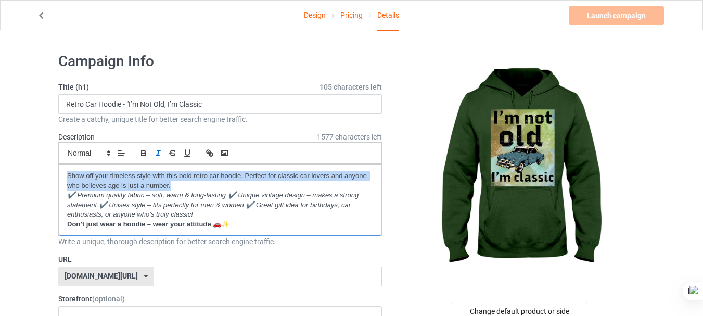
drag, startPoint x: 171, startPoint y: 187, endPoint x: 57, endPoint y: 175, distance: 115.1
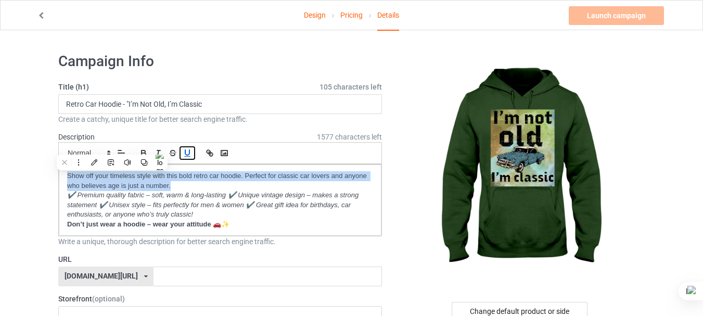
click at [190, 152] on icon "button" at bounding box center [187, 152] width 9 height 9
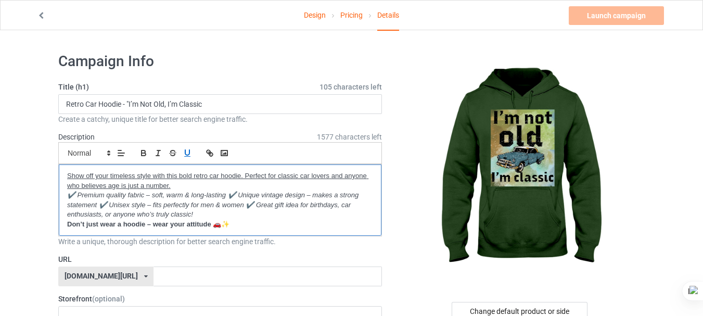
click at [253, 222] on p "Don’t just wear a hoodie – wear your attitude 🚗✨" at bounding box center [220, 225] width 306 height 10
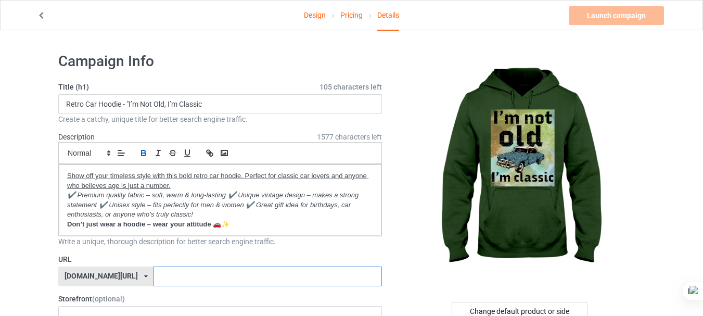
click at [174, 275] on input "text" at bounding box center [267, 276] width 228 height 20
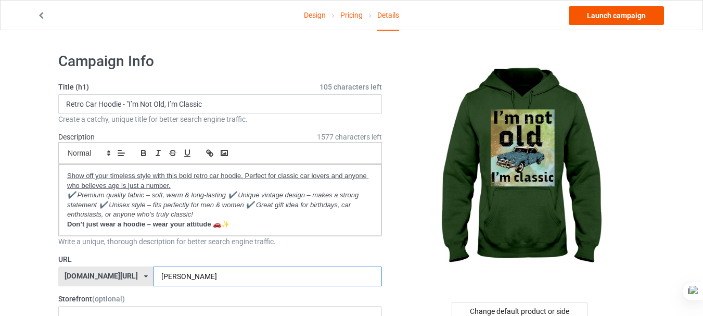
type input "[PERSON_NAME]"
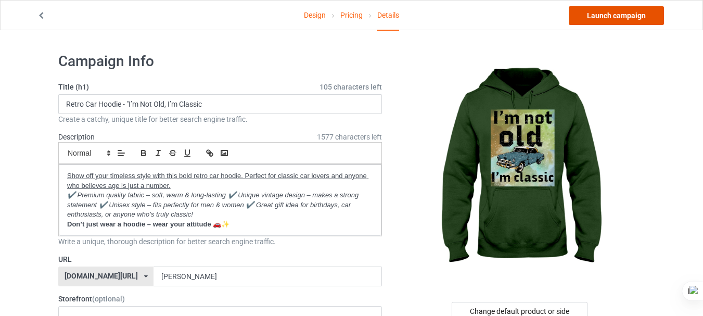
click at [630, 12] on link "Launch campaign" at bounding box center [616, 15] width 95 height 19
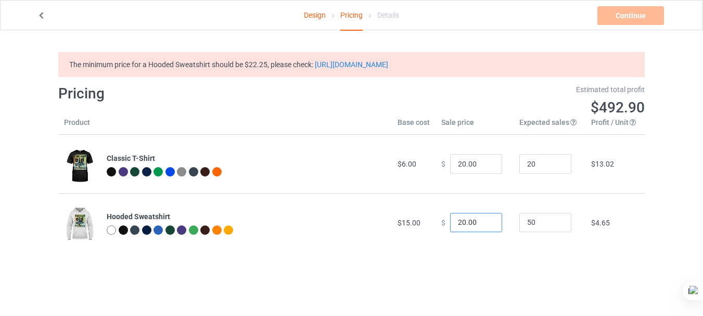
click at [455, 223] on input "20.00" at bounding box center [476, 223] width 52 height 20
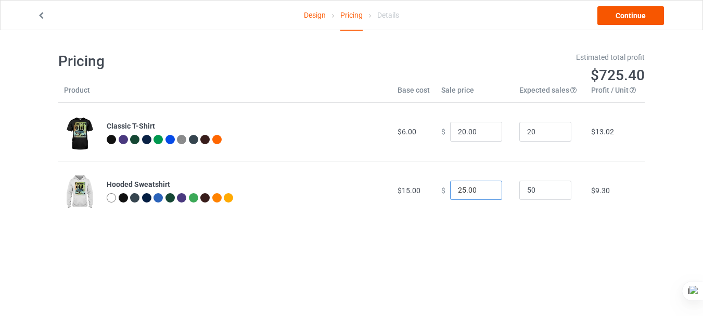
type input "25.00"
click at [638, 11] on link "Continue" at bounding box center [630, 15] width 67 height 19
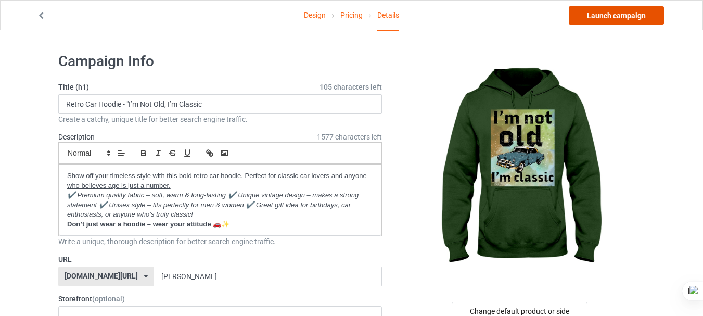
click at [638, 11] on link "Launch campaign" at bounding box center [616, 15] width 95 height 19
